Goal: Navigation & Orientation: Understand site structure

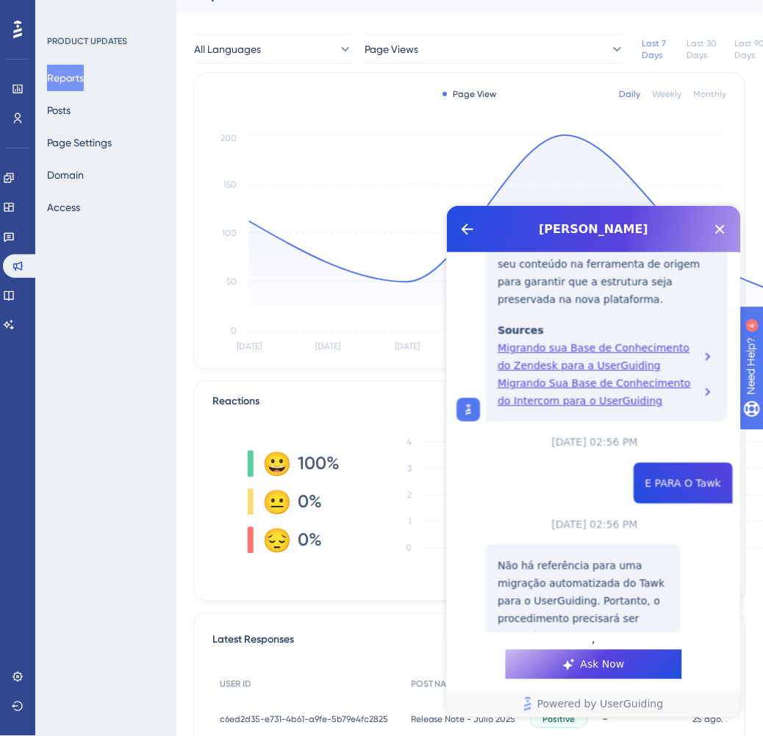
scroll to position [742, 0]
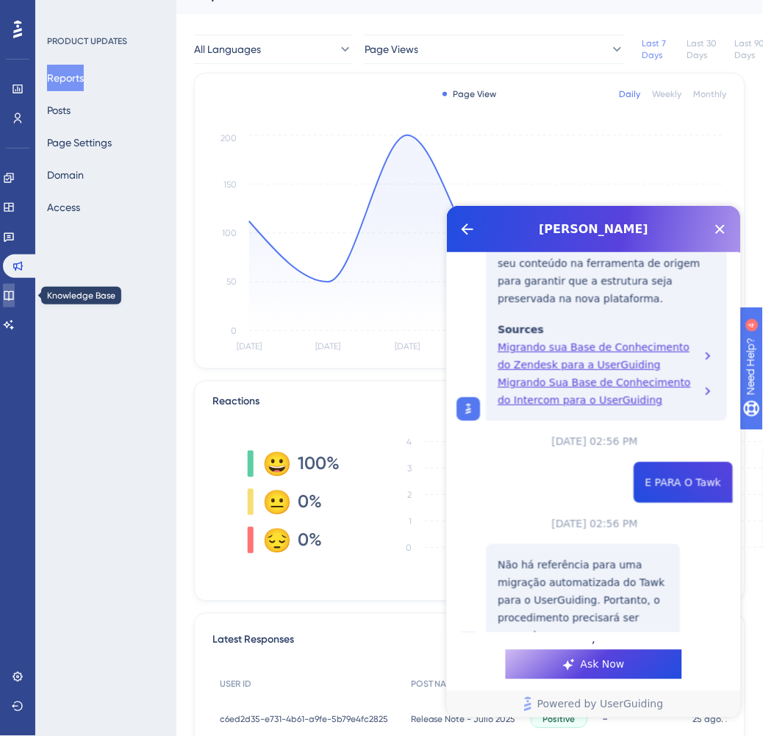
click at [15, 290] on icon at bounding box center [9, 296] width 12 height 12
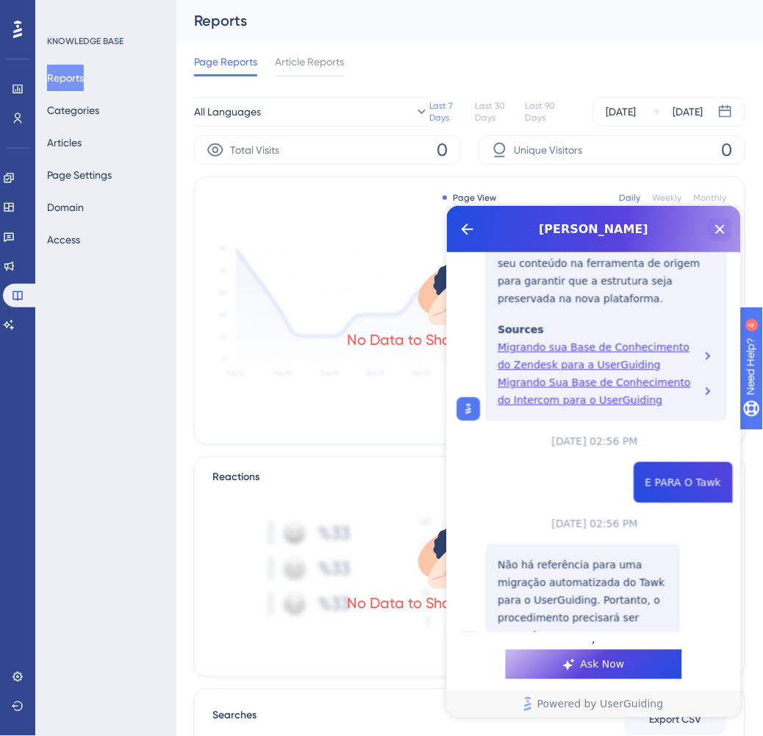
click at [720, 221] on icon "Close Button" at bounding box center [720, 229] width 18 height 18
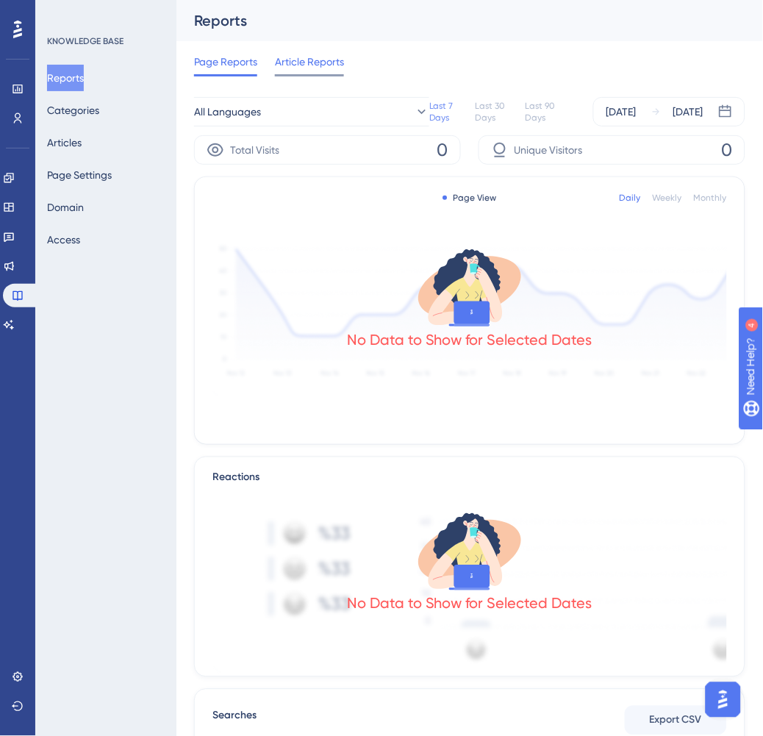
click at [311, 64] on span "Article Reports" at bounding box center [309, 62] width 69 height 18
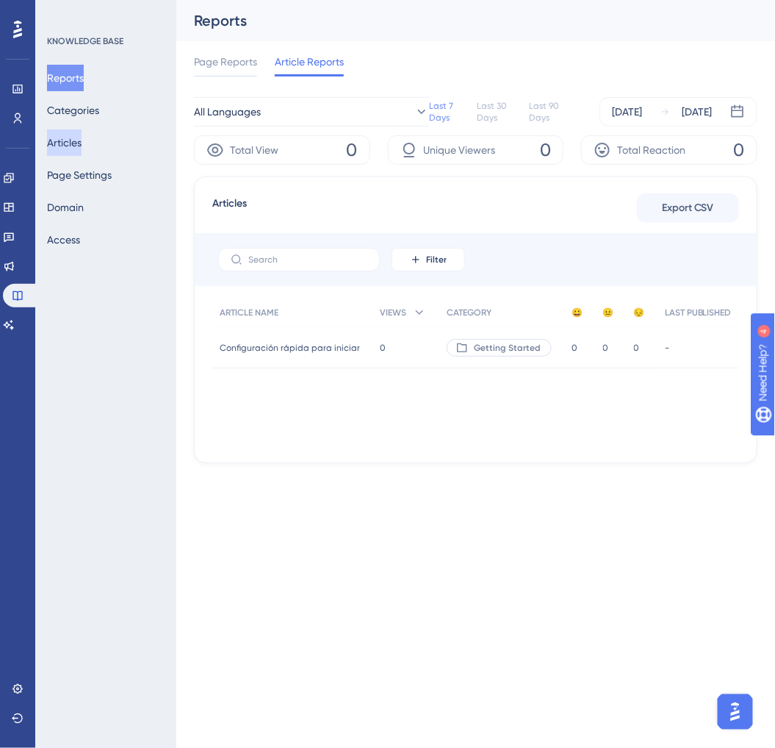
click at [63, 145] on button "Articles" at bounding box center [64, 142] width 35 height 26
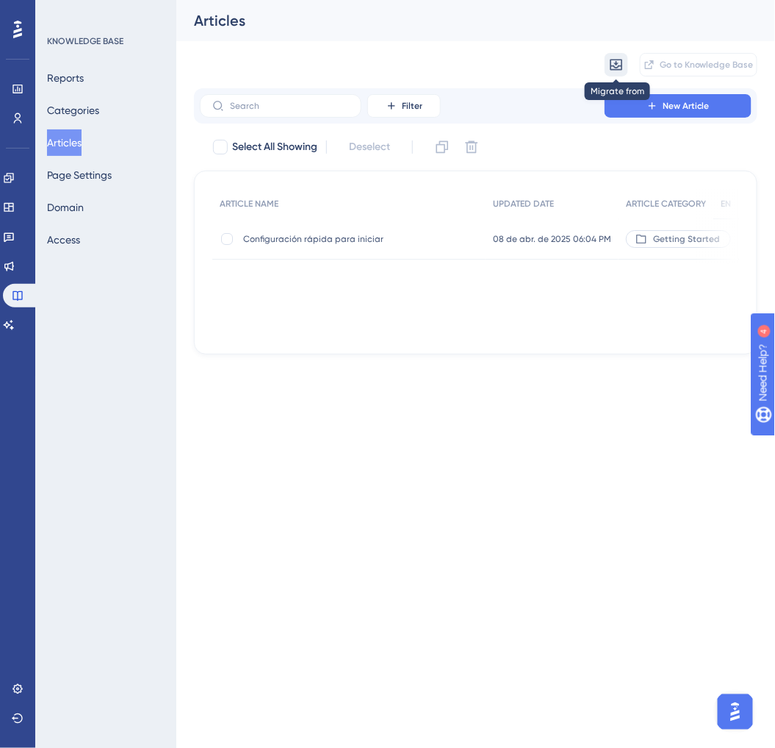
click at [623, 66] on icon at bounding box center [617, 65] width 12 height 11
click at [534, 60] on div "Migrate from from Zendesk from Zendesk from Intercom from Intercom Go to Knowle…" at bounding box center [476, 64] width 564 height 47
click at [618, 64] on icon at bounding box center [616, 64] width 15 height 15
click at [468, 34] on div "Articles" at bounding box center [475, 20] width 599 height 41
click at [481, 76] on div "Migrate from Go to Knowledge Base" at bounding box center [476, 64] width 564 height 47
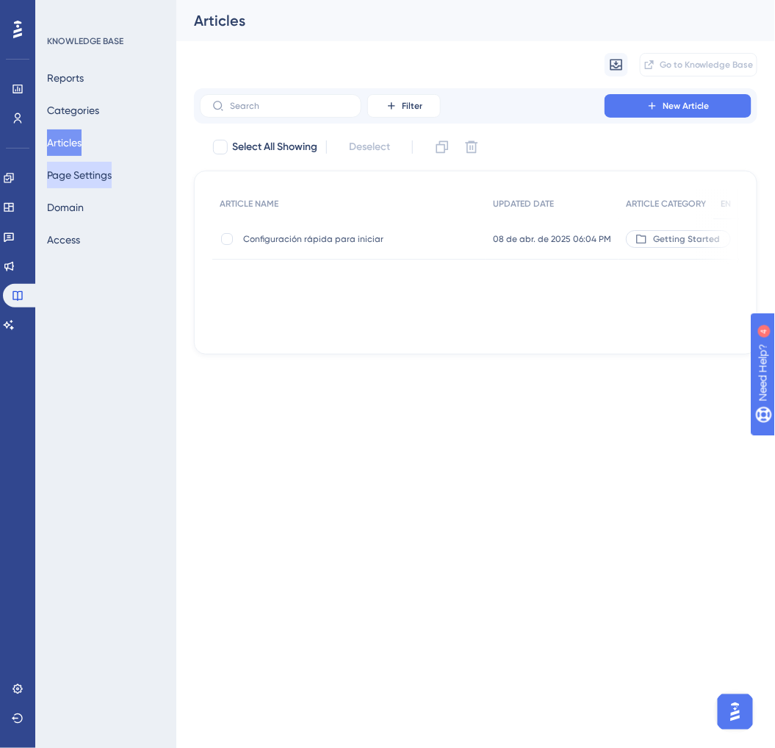
click at [88, 174] on button "Page Settings" at bounding box center [79, 175] width 65 height 26
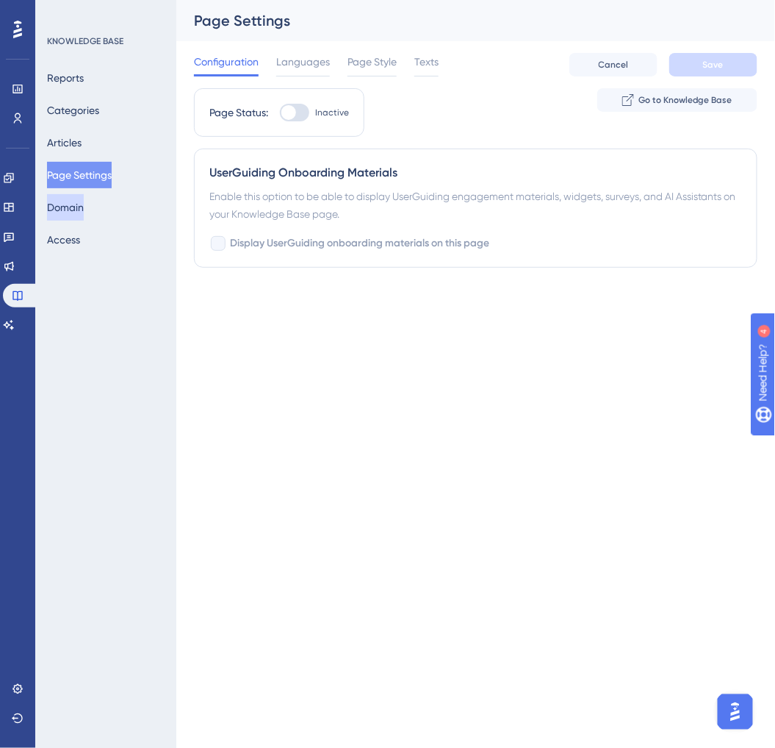
click at [81, 208] on button "Domain" at bounding box center [65, 207] width 37 height 26
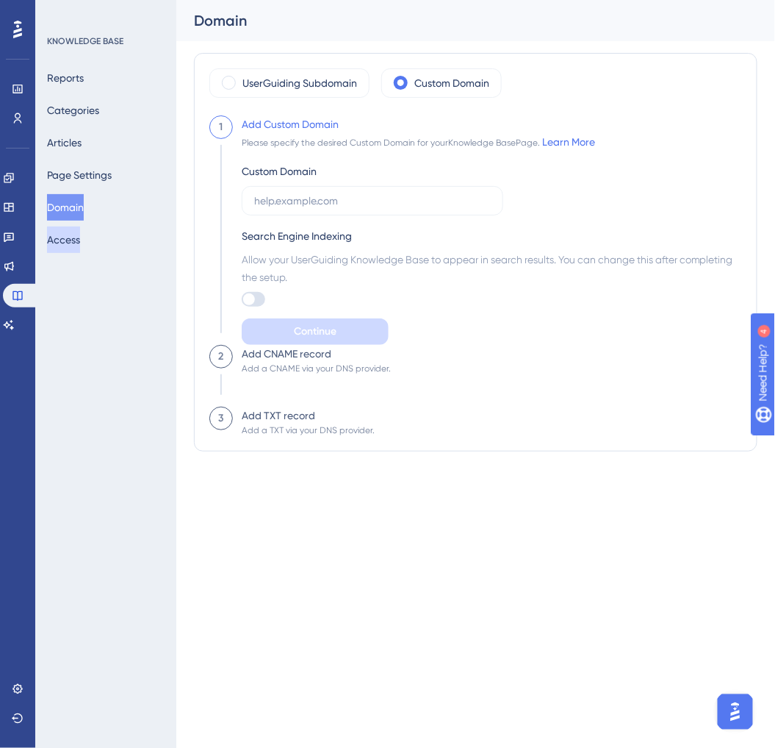
click at [72, 243] on button "Access" at bounding box center [63, 239] width 33 height 26
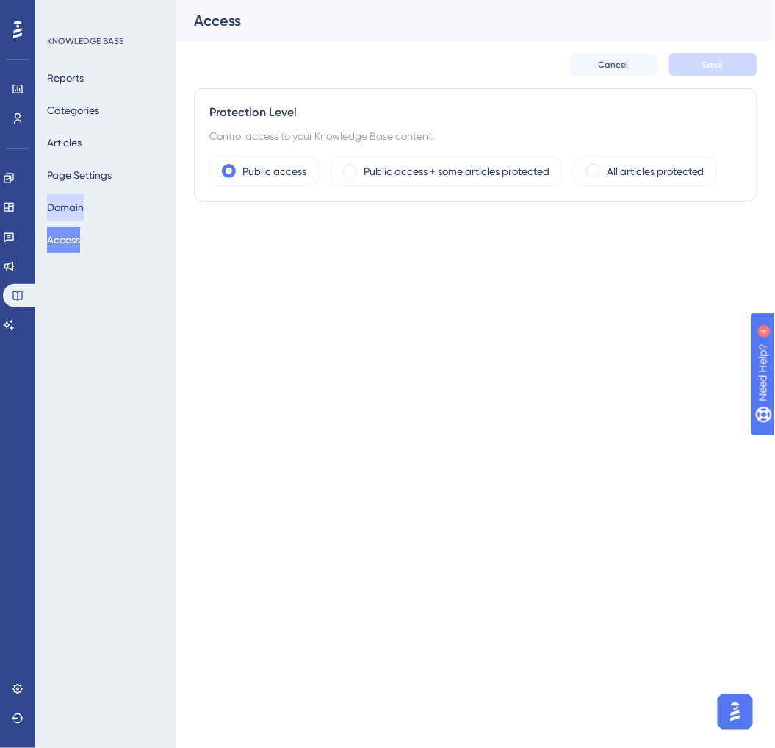
click at [77, 210] on button "Domain" at bounding box center [65, 207] width 37 height 26
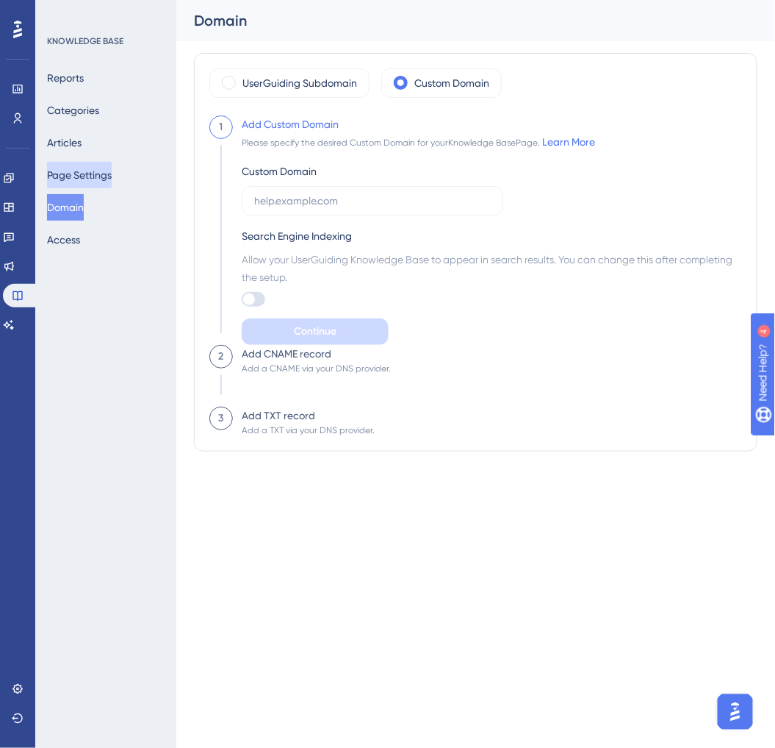
click at [85, 174] on button "Page Settings" at bounding box center [79, 175] width 65 height 26
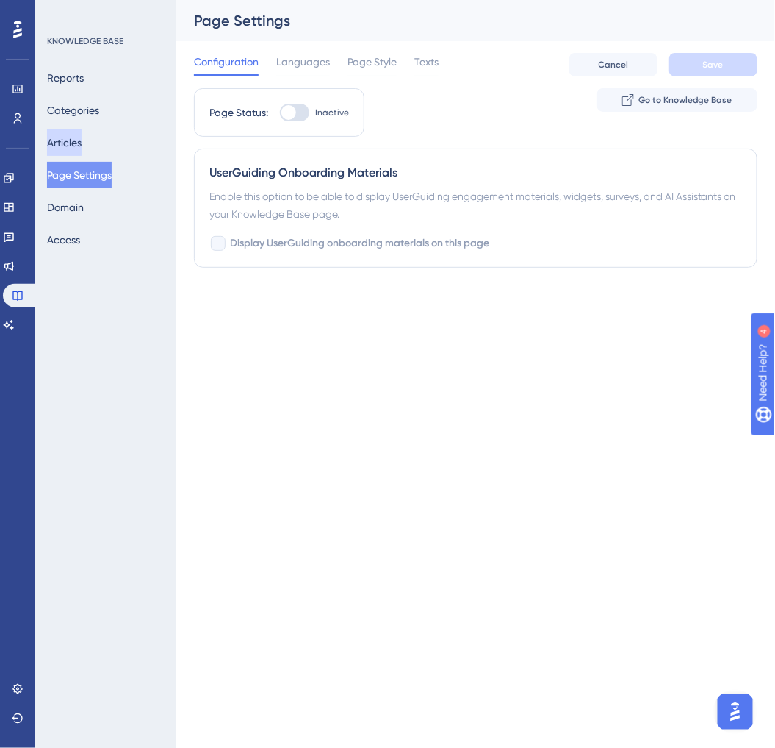
click at [82, 142] on button "Articles" at bounding box center [64, 142] width 35 height 26
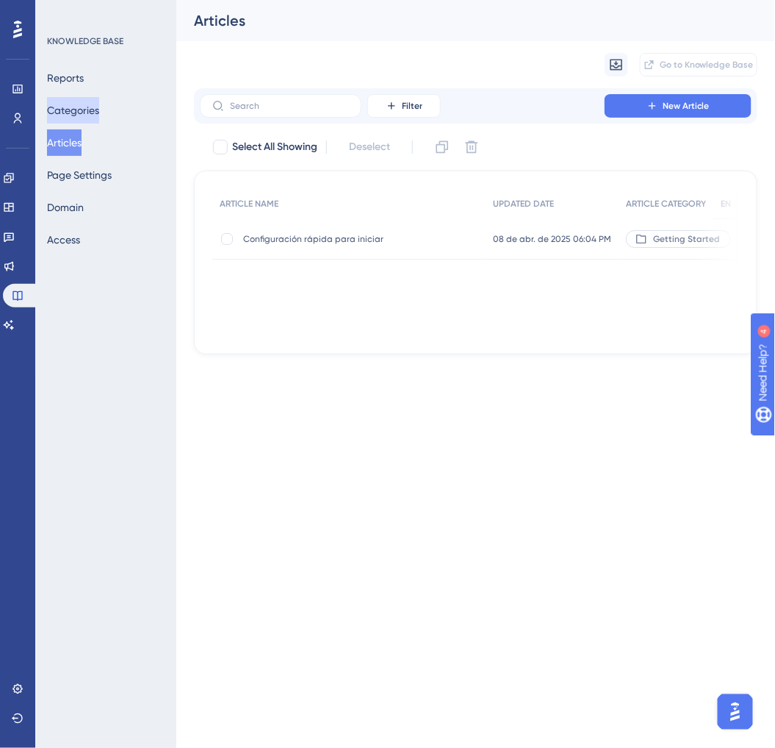
click at [85, 112] on button "Categories" at bounding box center [73, 110] width 52 height 26
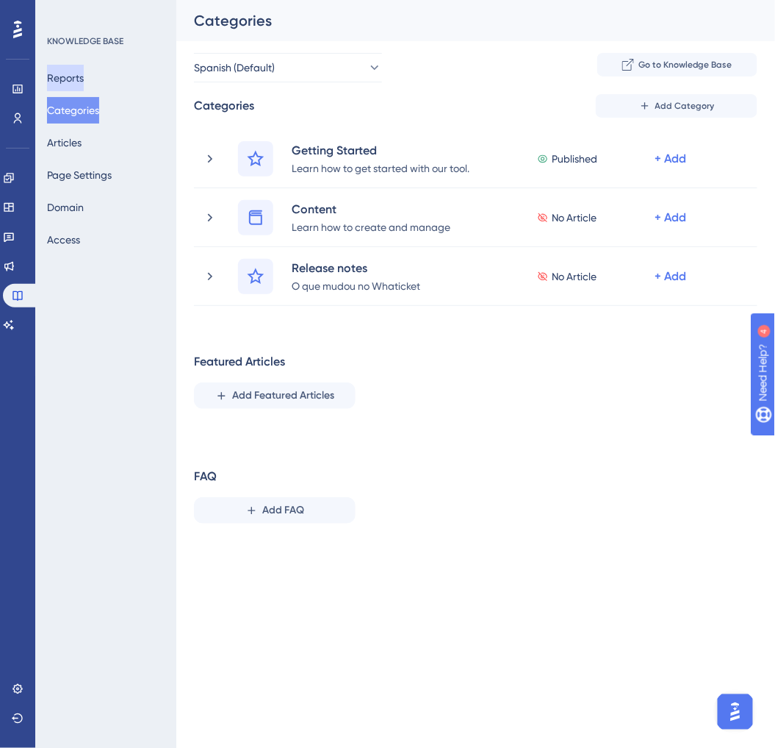
click at [84, 84] on button "Reports" at bounding box center [65, 78] width 37 height 26
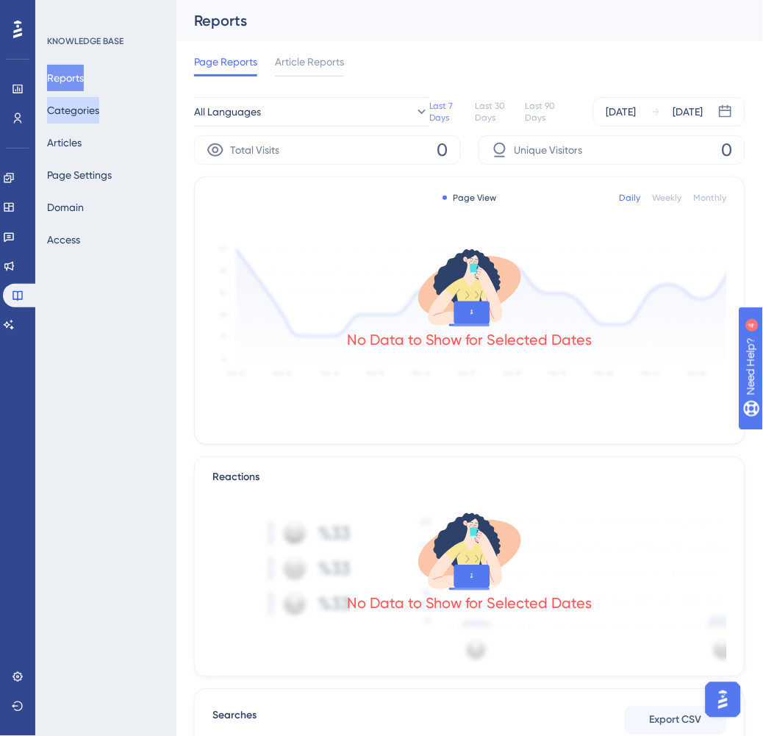
click at [83, 115] on button "Categories" at bounding box center [73, 110] width 52 height 26
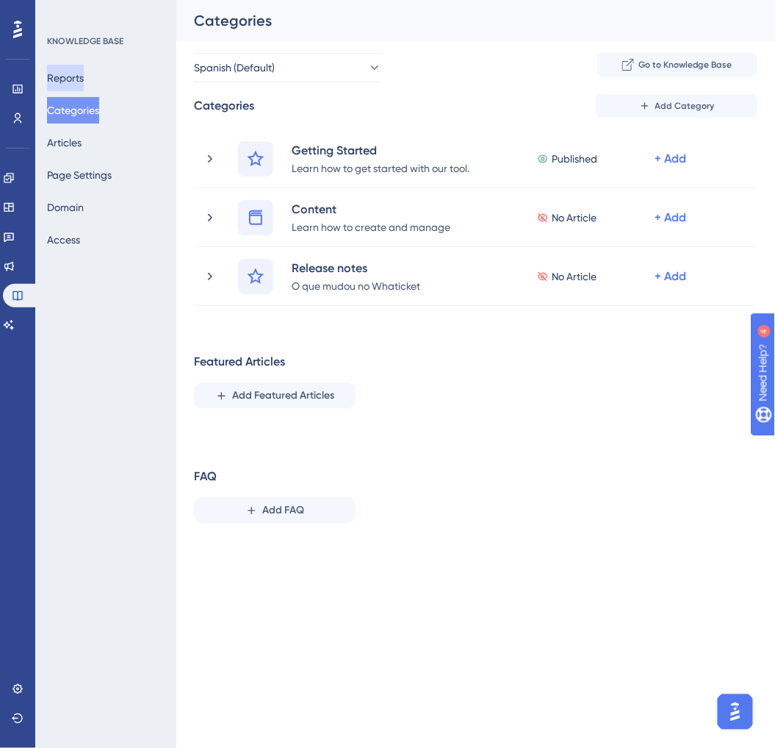
click at [83, 85] on button "Reports" at bounding box center [65, 78] width 37 height 26
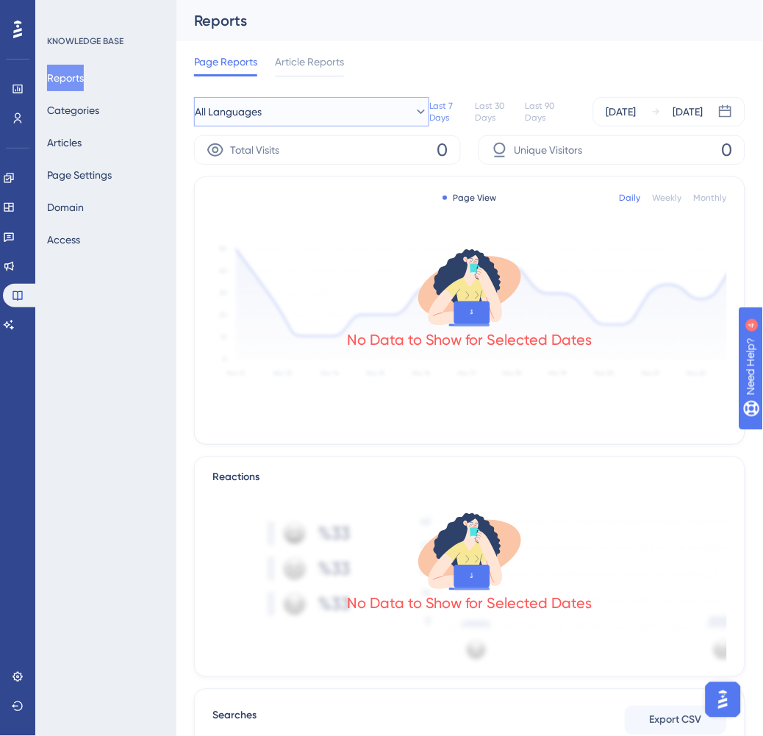
click at [347, 116] on button "All Languages" at bounding box center [311, 111] width 235 height 29
